Goal: Transaction & Acquisition: Purchase product/service

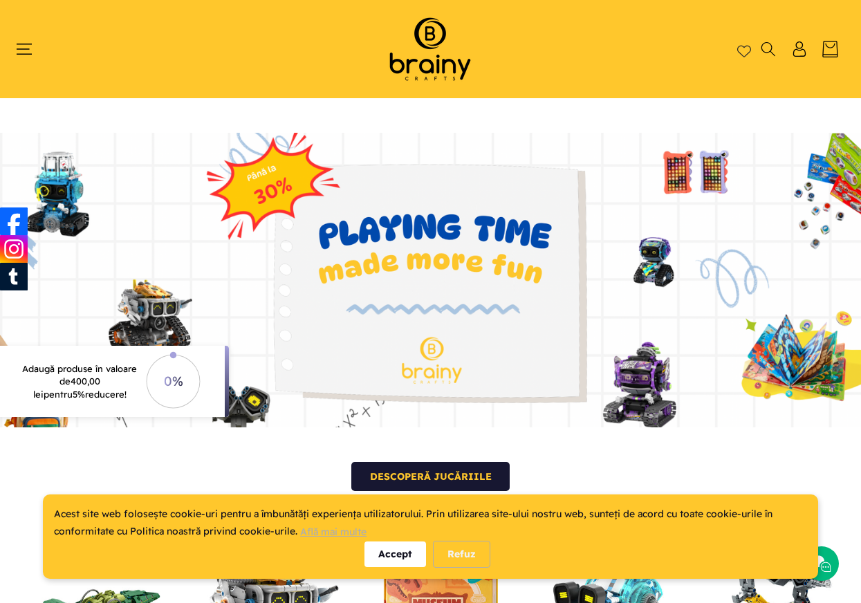
click at [398, 546] on div "Accept" at bounding box center [395, 554] width 62 height 26
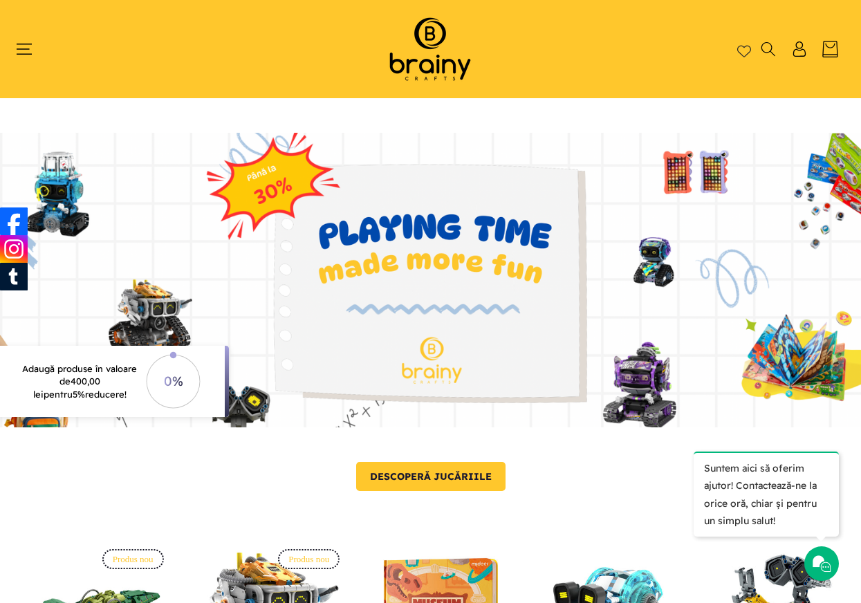
click at [423, 481] on link "Descoperă jucăriile" at bounding box center [430, 476] width 149 height 29
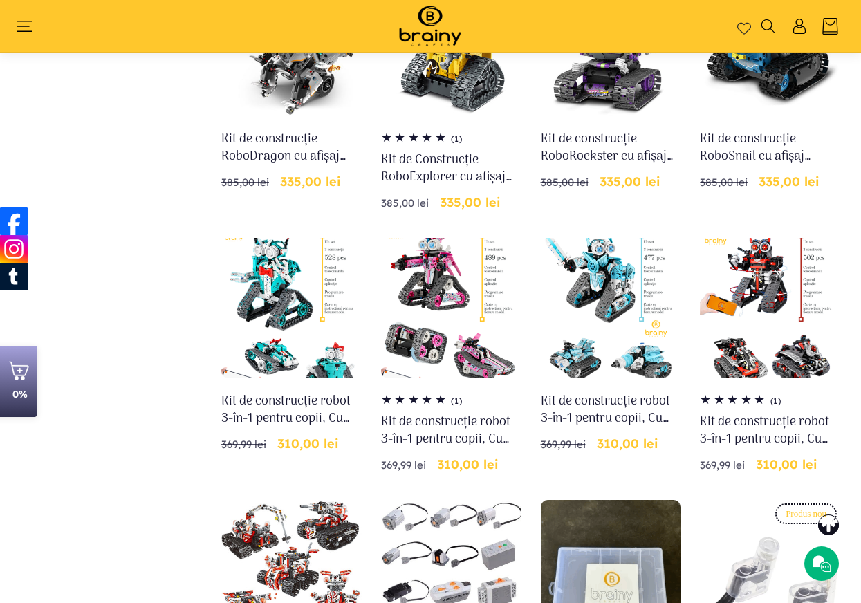
scroll to position [1009, 0]
